Goal: Check status: Check status

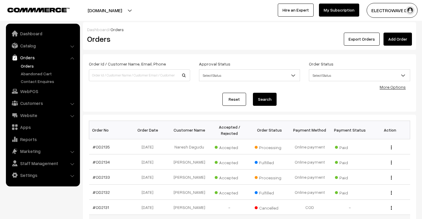
scroll to position [59, 0]
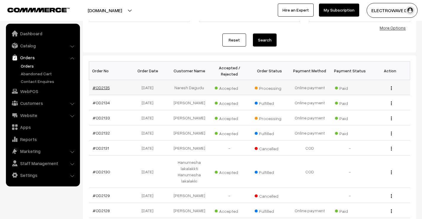
click at [102, 89] on link "#OD2135" at bounding box center [101, 87] width 17 height 5
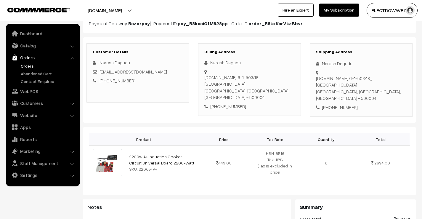
scroll to position [59, 0]
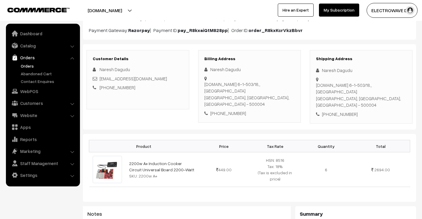
click at [273, 87] on div "H.No 6-1-503/18,, Khairatabad Hyderabad, Telangana, India - 500004" at bounding box center [249, 94] width 90 height 27
copy div "500004"
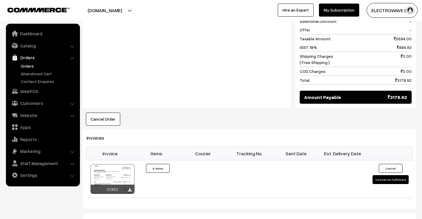
scroll to position [325, 0]
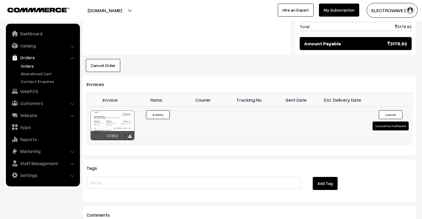
click at [123, 111] on div at bounding box center [113, 126] width 44 height 30
